Goal: Task Accomplishment & Management: Use online tool/utility

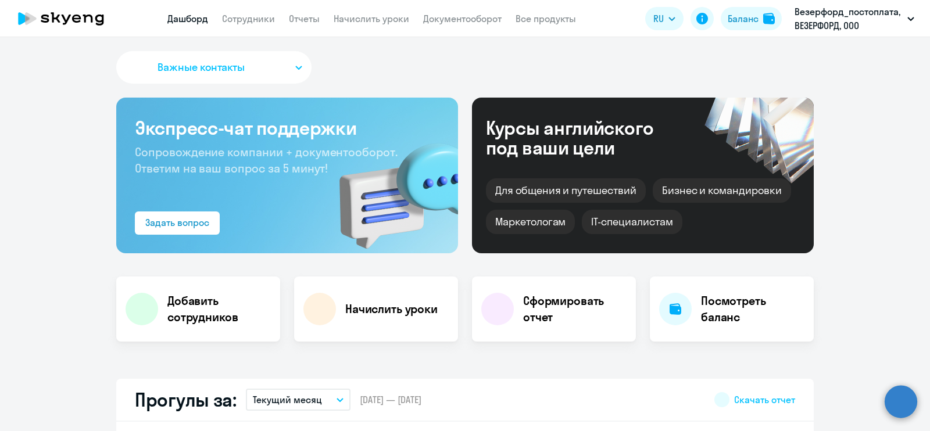
select select "30"
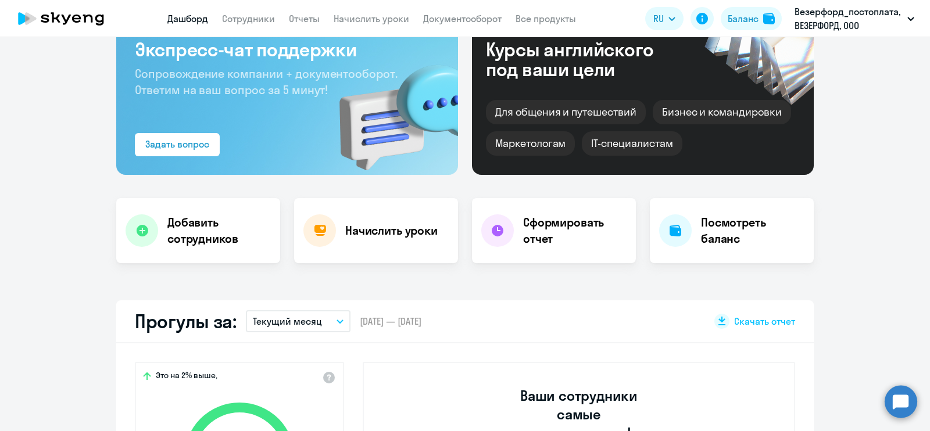
scroll to position [72, 0]
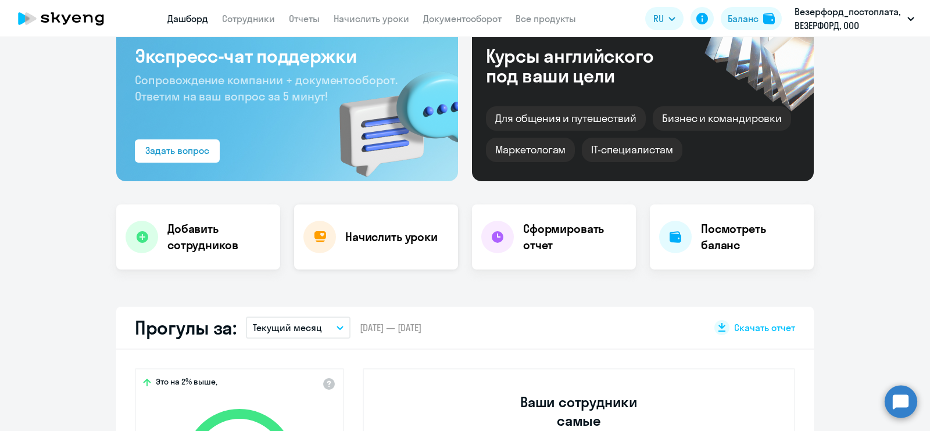
click at [365, 240] on h4 "Начислить уроки" at bounding box center [391, 237] width 92 height 16
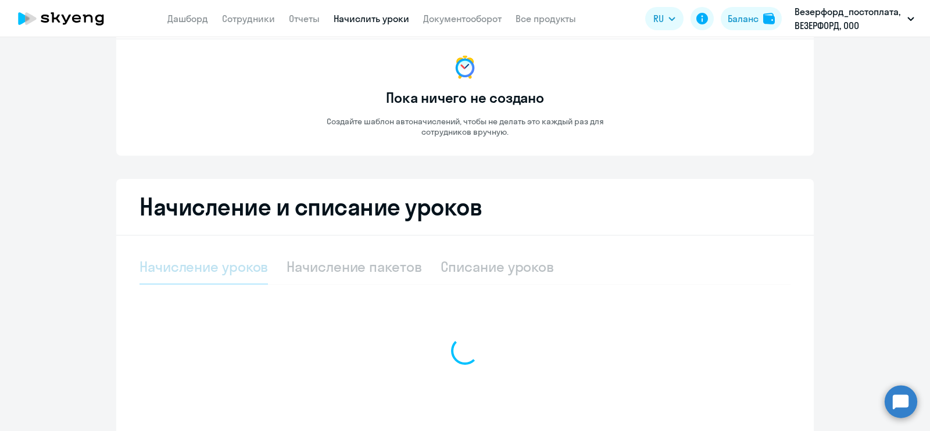
select select "10"
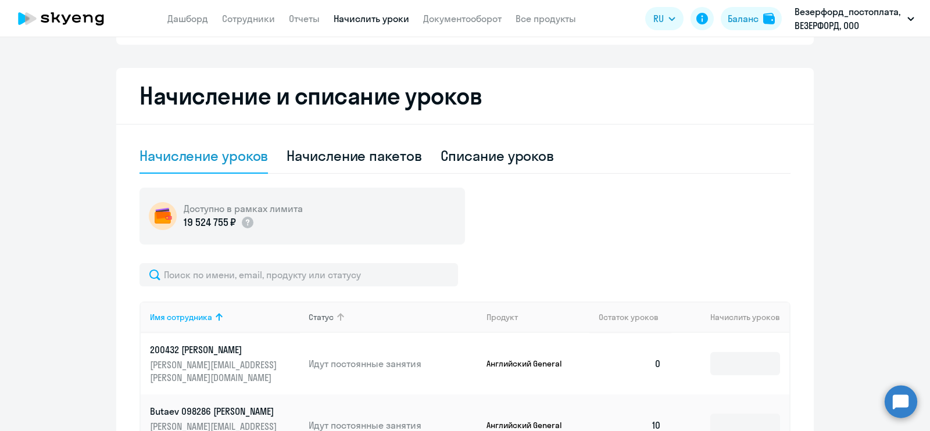
scroll to position [218, 0]
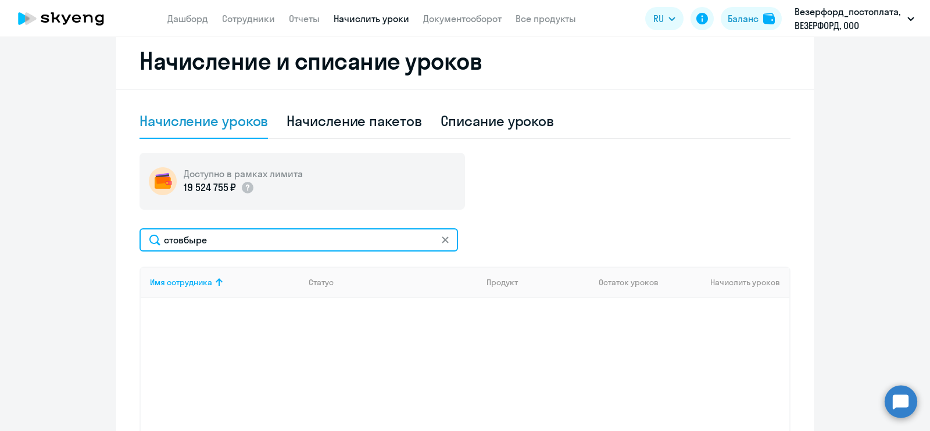
drag, startPoint x: 233, startPoint y: 245, endPoint x: 104, endPoint y: 241, distance: 128.6
click at [104, 241] on ng-component "Автоначисления Новый шаблон Пока ничего не создано Создайте шаблон автоначислен…" at bounding box center [465, 165] width 930 height 656
paste input "STOVBYRA,[PERSON_NAME]"
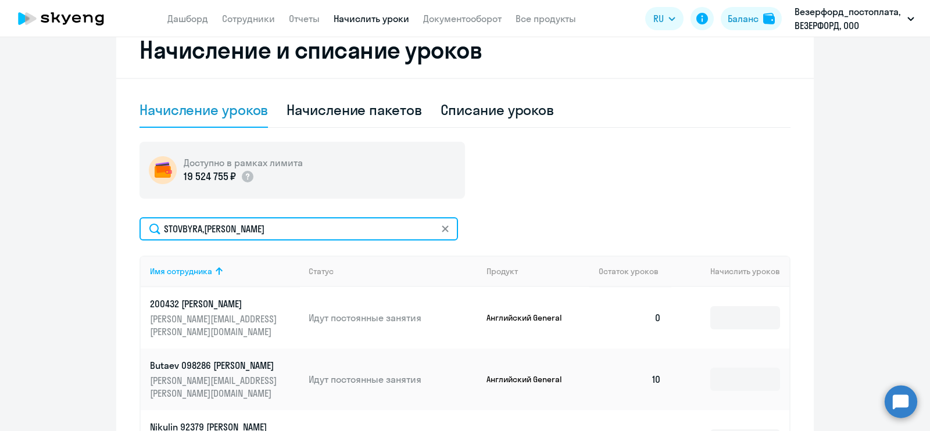
scroll to position [162, 0]
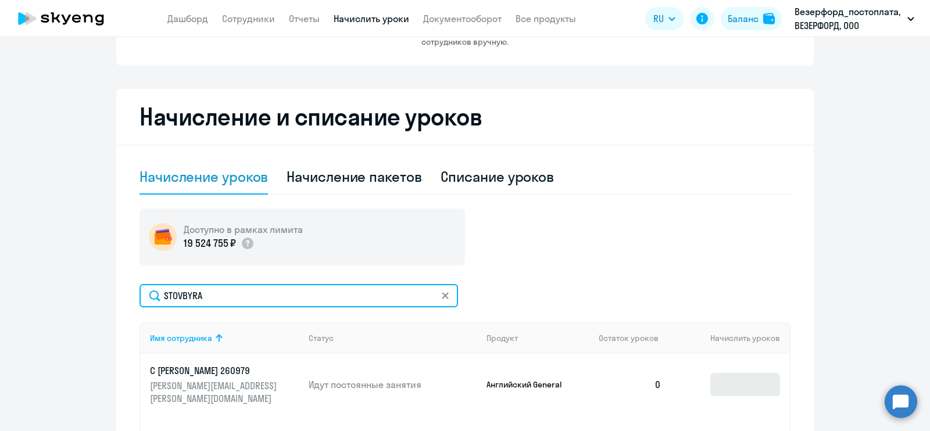
type input "STOVBYRA"
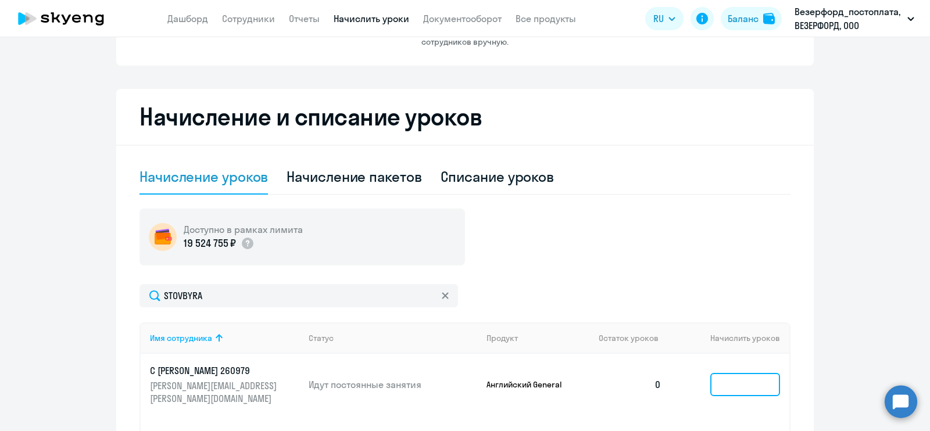
click at [763, 377] on input at bounding box center [745, 384] width 70 height 23
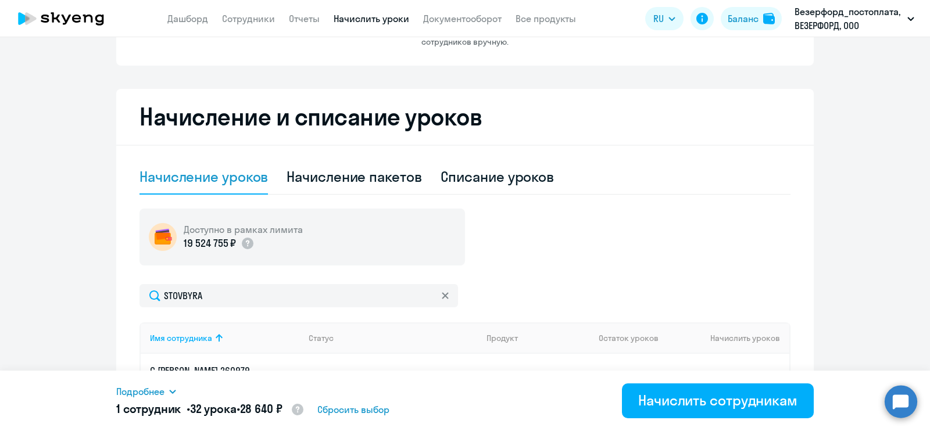
scroll to position [308, 0]
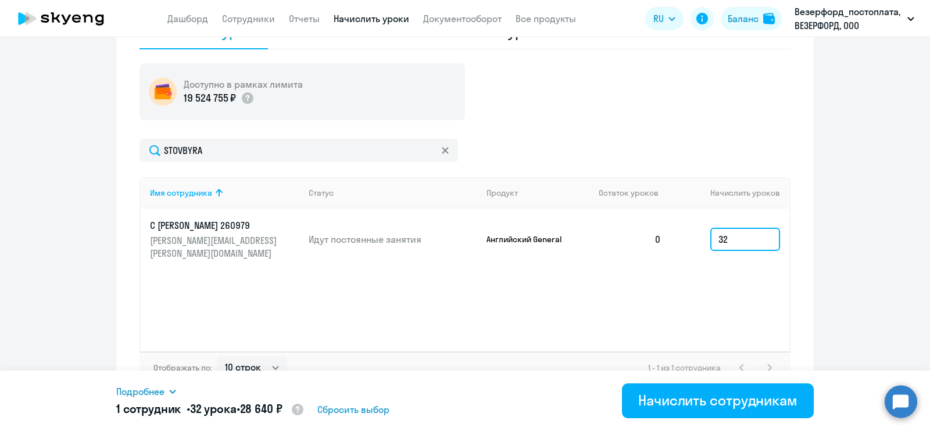
type input "32"
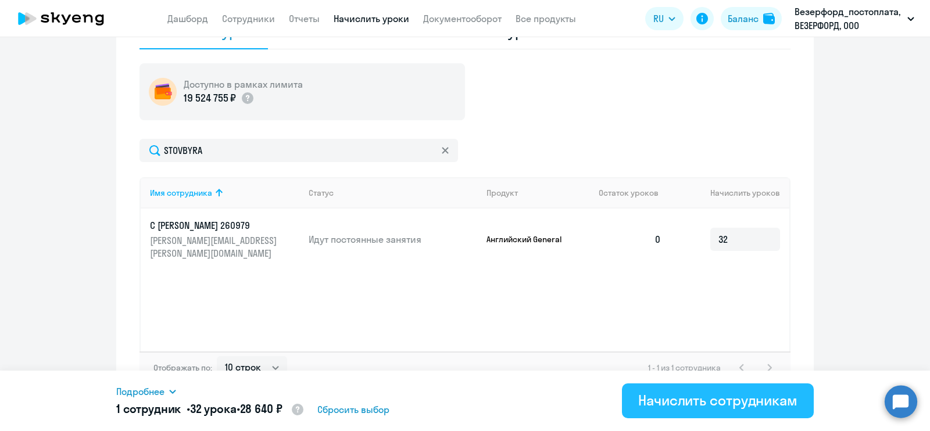
click at [638, 399] on div "Начислить сотрудникам" at bounding box center [717, 400] width 159 height 19
